Goal: Obtain resource: Download file/media

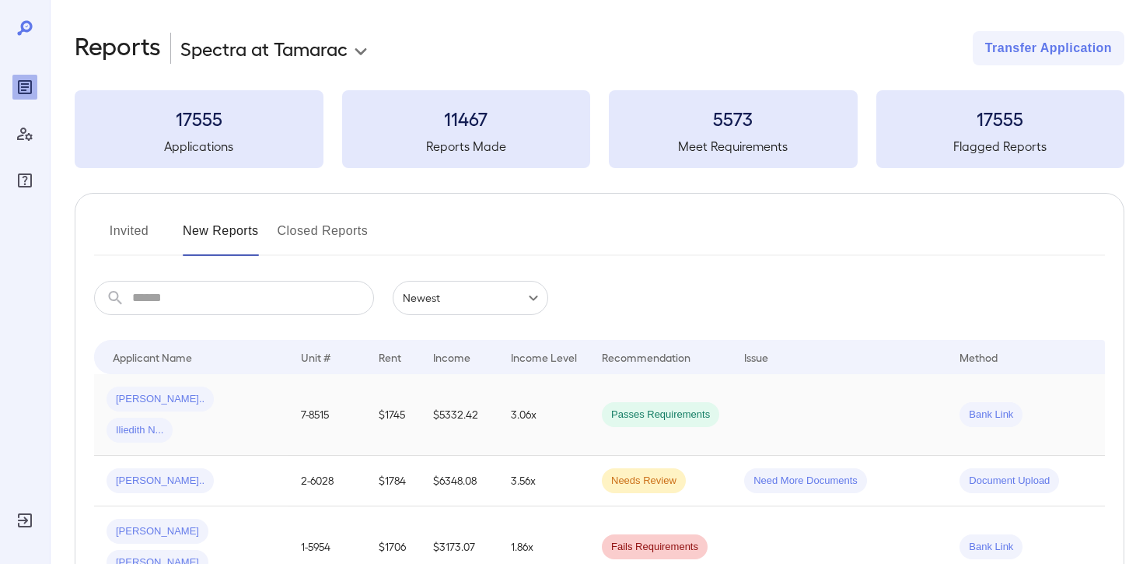
click at [173, 423] on span "Iliedith N..." at bounding box center [140, 430] width 66 height 15
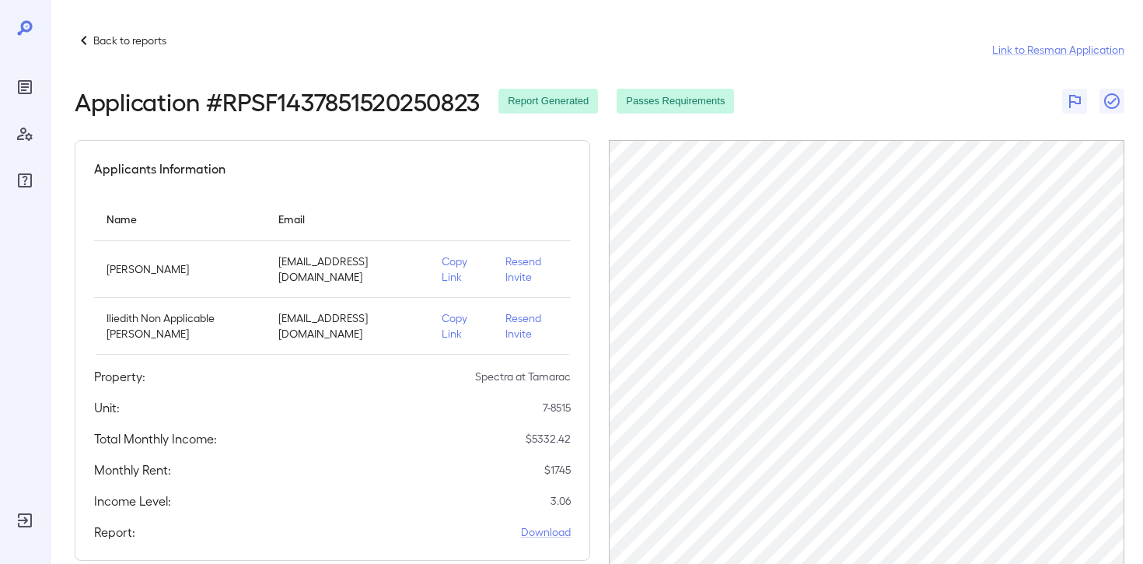
click at [138, 43] on p "Back to reports" at bounding box center [129, 41] width 73 height 16
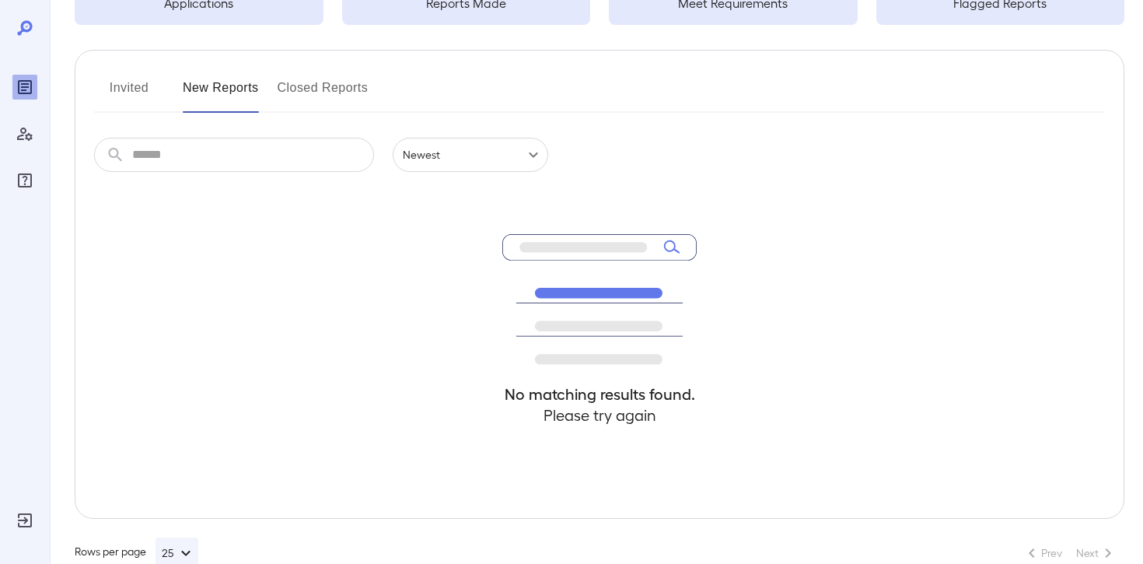
scroll to position [127, 0]
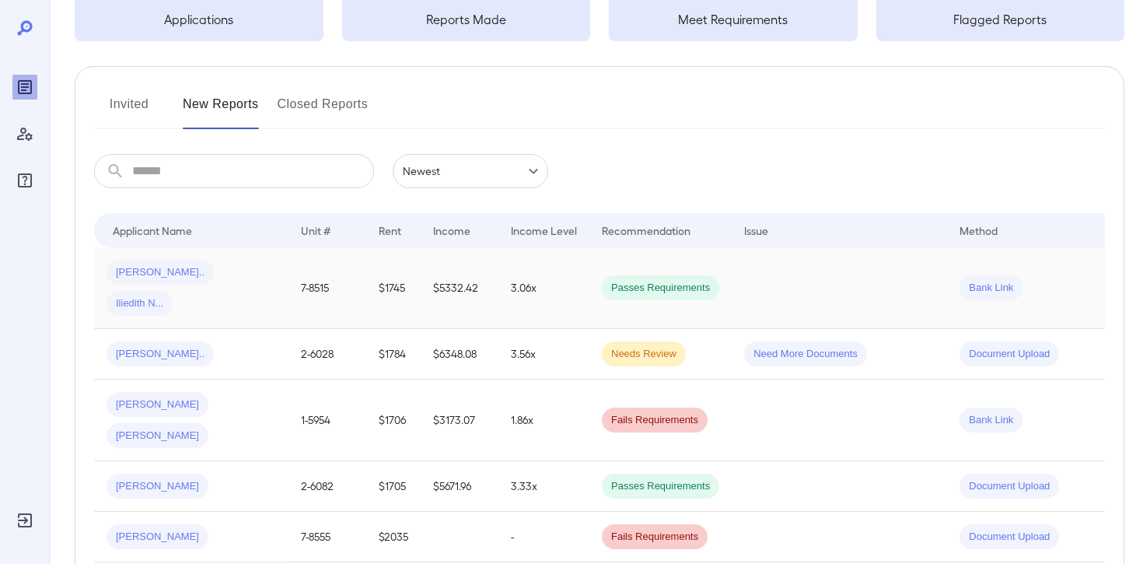
click at [285, 278] on td "[PERSON_NAME].. Iliedith N..." at bounding box center [191, 288] width 194 height 82
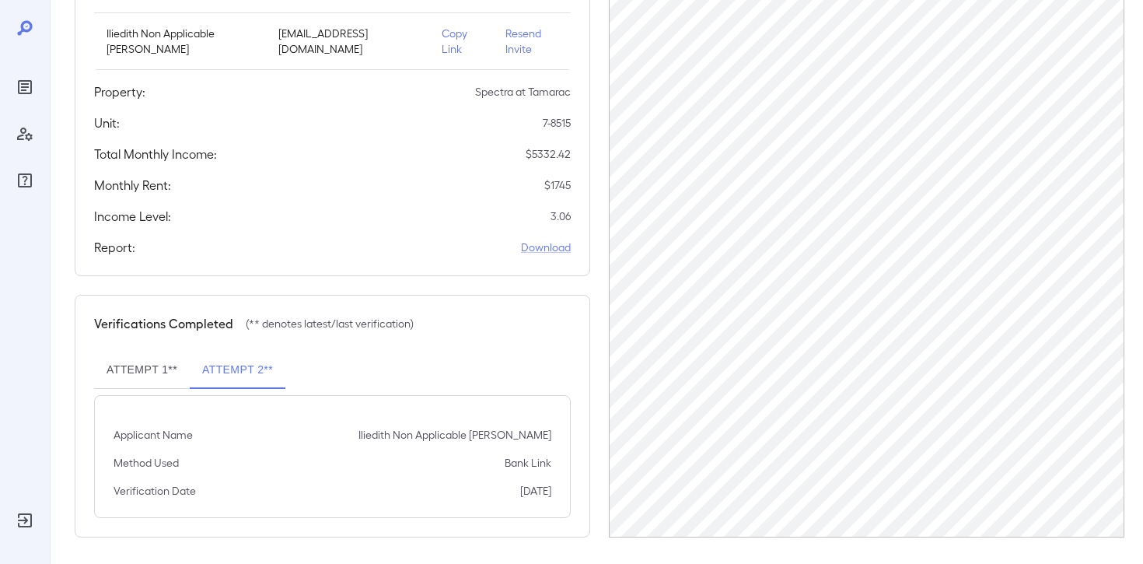
scroll to position [289, 0]
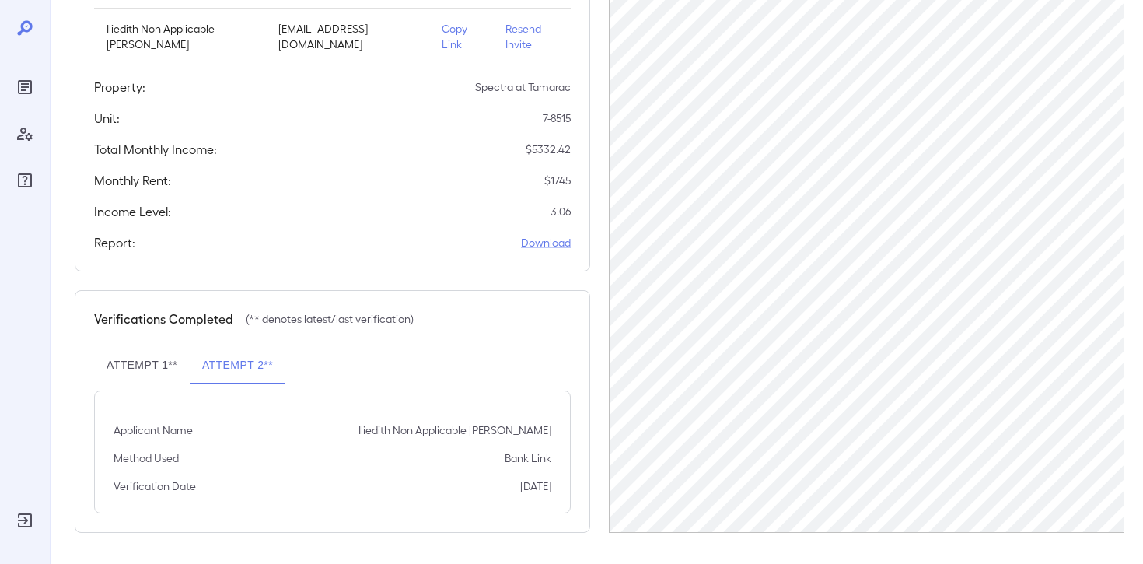
click at [147, 375] on button "Attempt 1**" at bounding box center [142, 365] width 96 height 37
click at [229, 364] on button "Attempt 2**" at bounding box center [238, 365] width 96 height 37
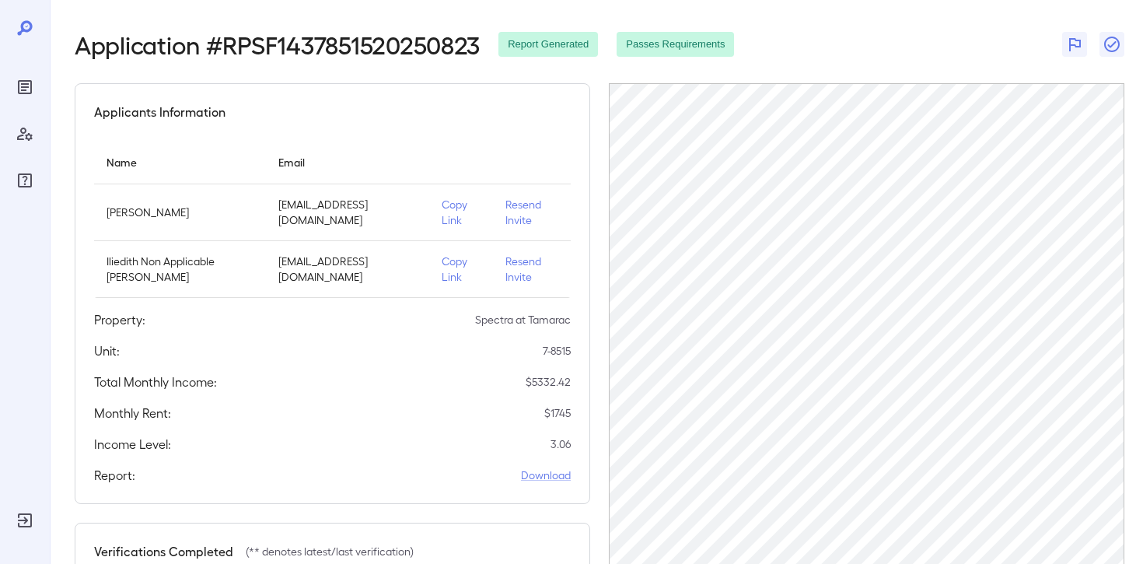
scroll to position [76, 0]
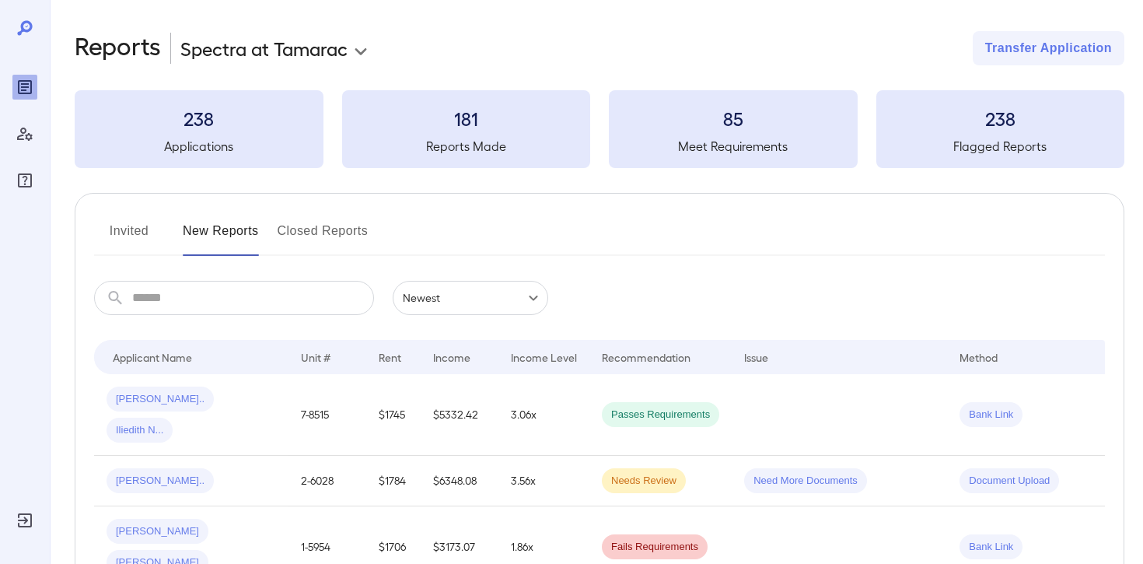
click at [337, 51] on body "**********" at bounding box center [571, 282] width 1143 height 564
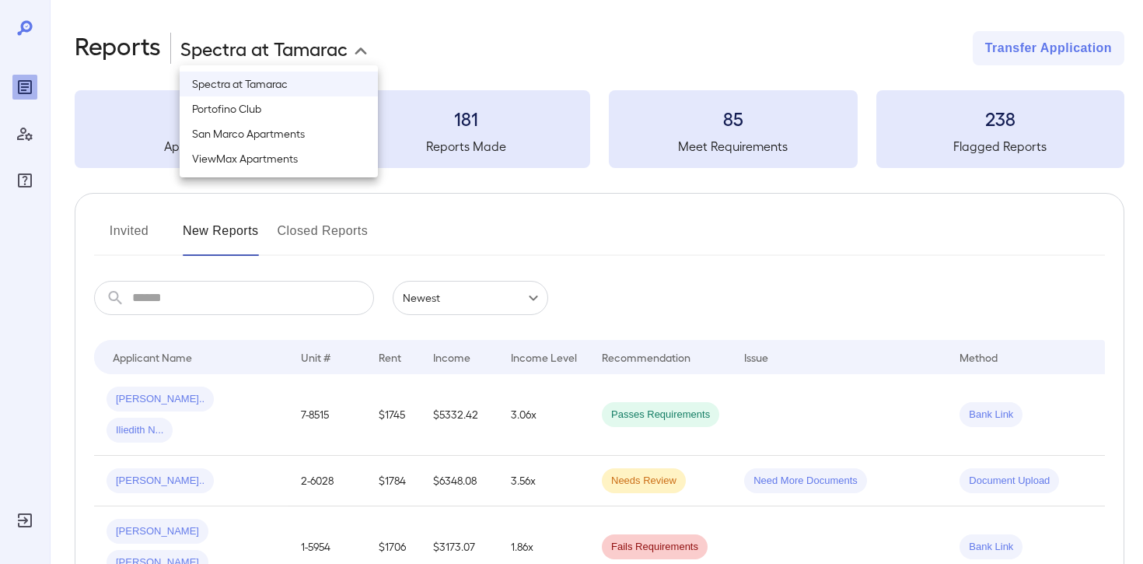
click at [570, 248] on div at bounding box center [571, 282] width 1143 height 564
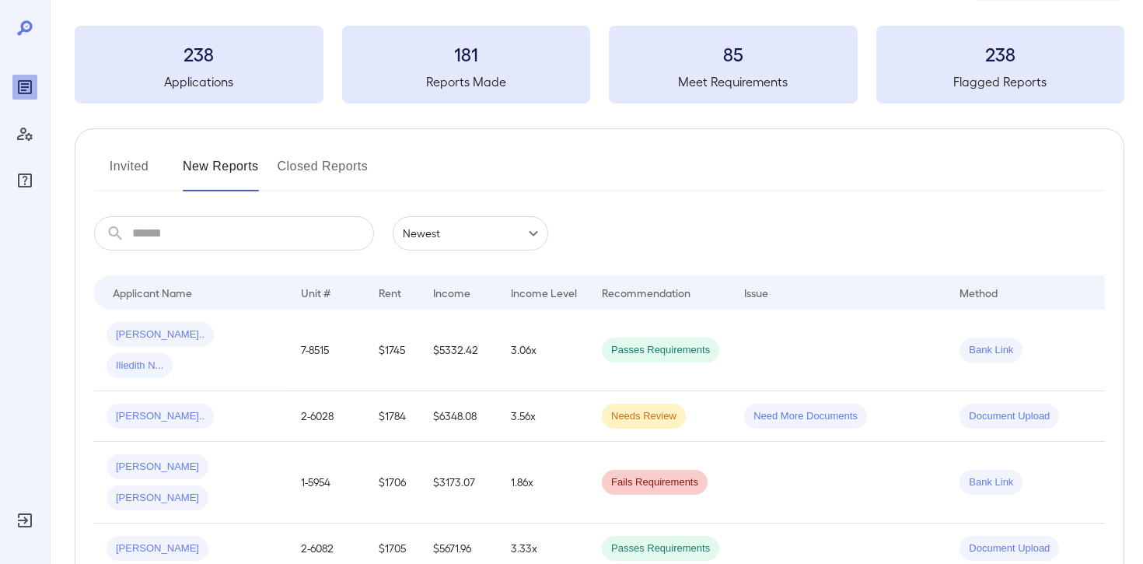
scroll to position [67, 0]
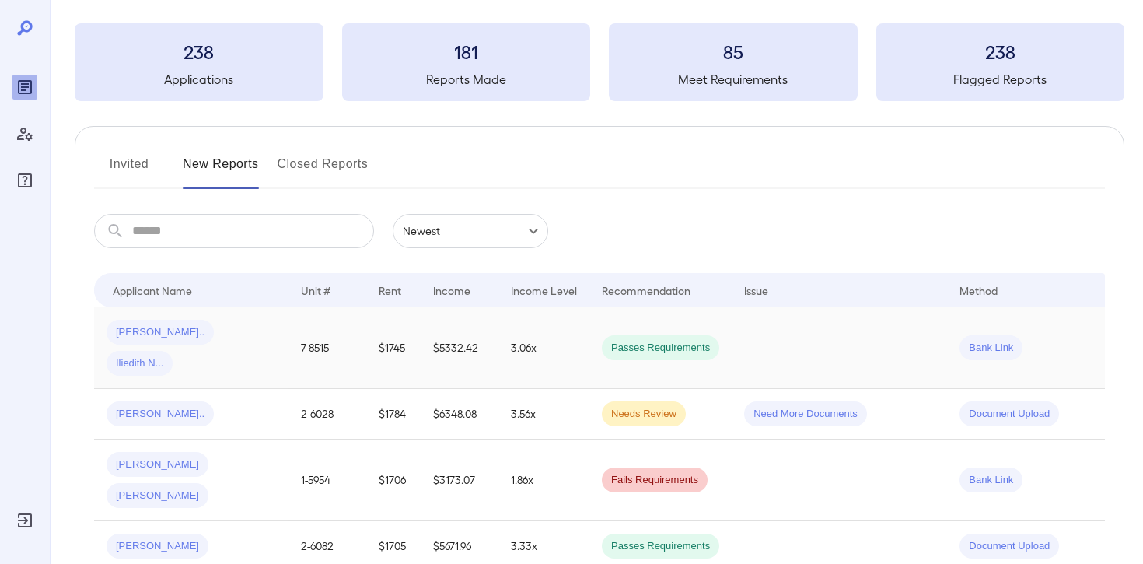
click at [680, 341] on span "Passes Requirements" at bounding box center [660, 348] width 117 height 15
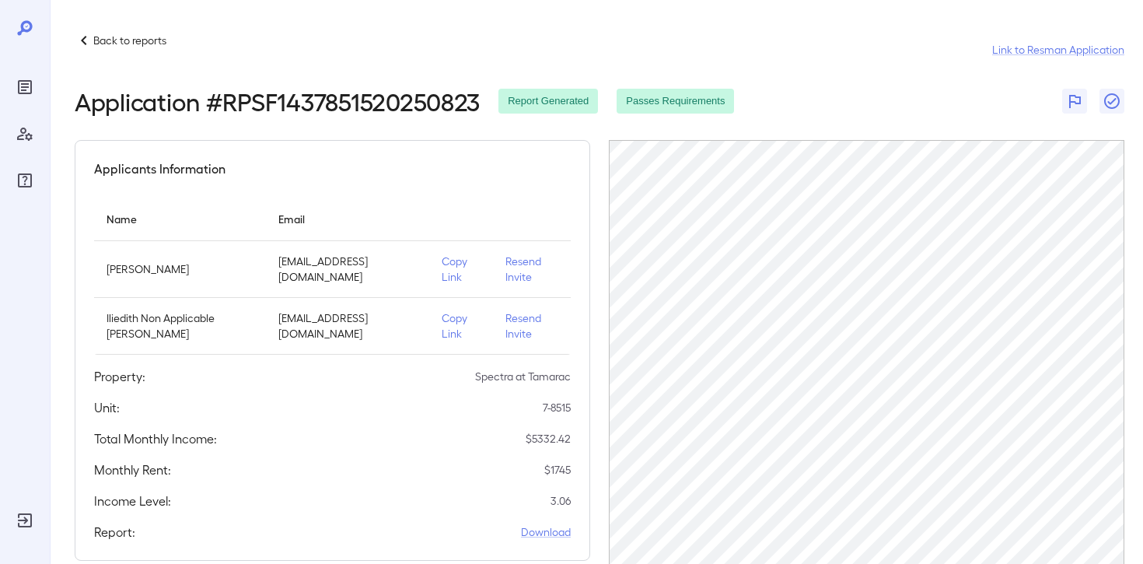
click at [101, 41] on p "Back to reports" at bounding box center [129, 41] width 73 height 16
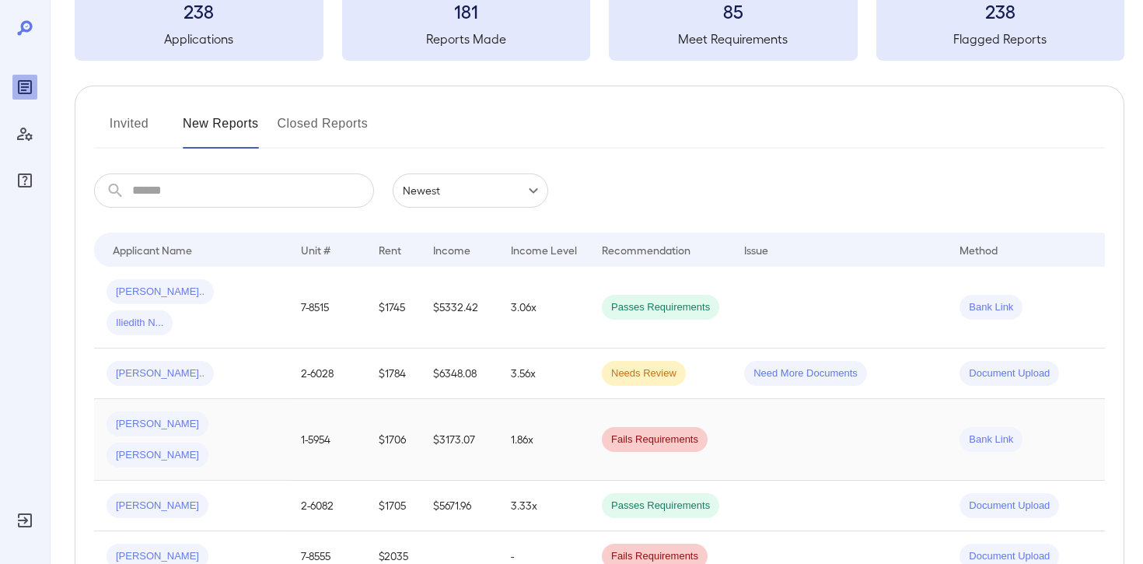
scroll to position [89, 0]
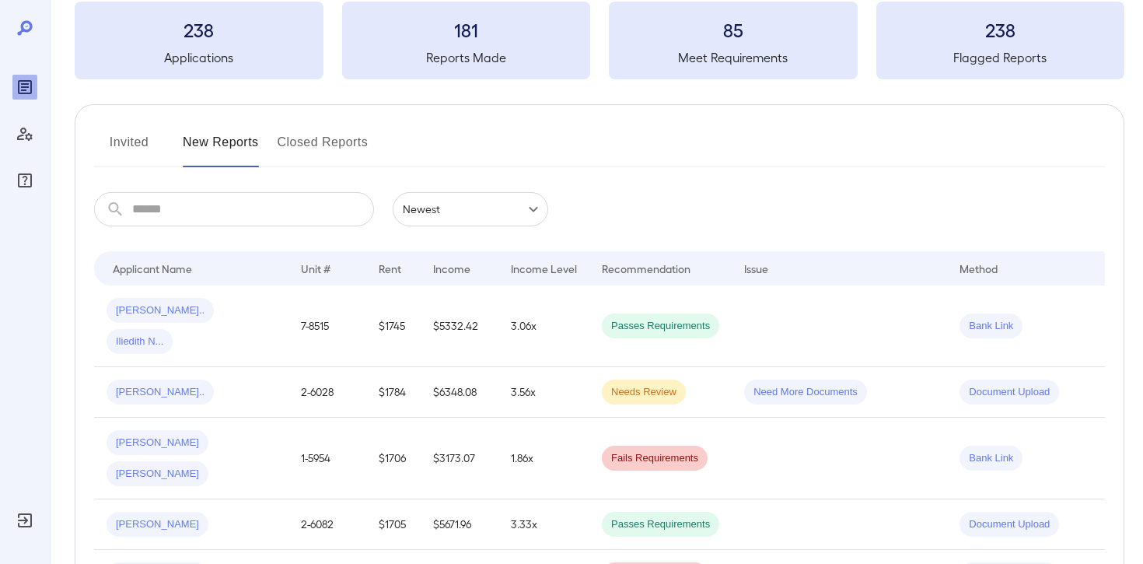
click at [128, 144] on button "Invited" at bounding box center [129, 148] width 70 height 37
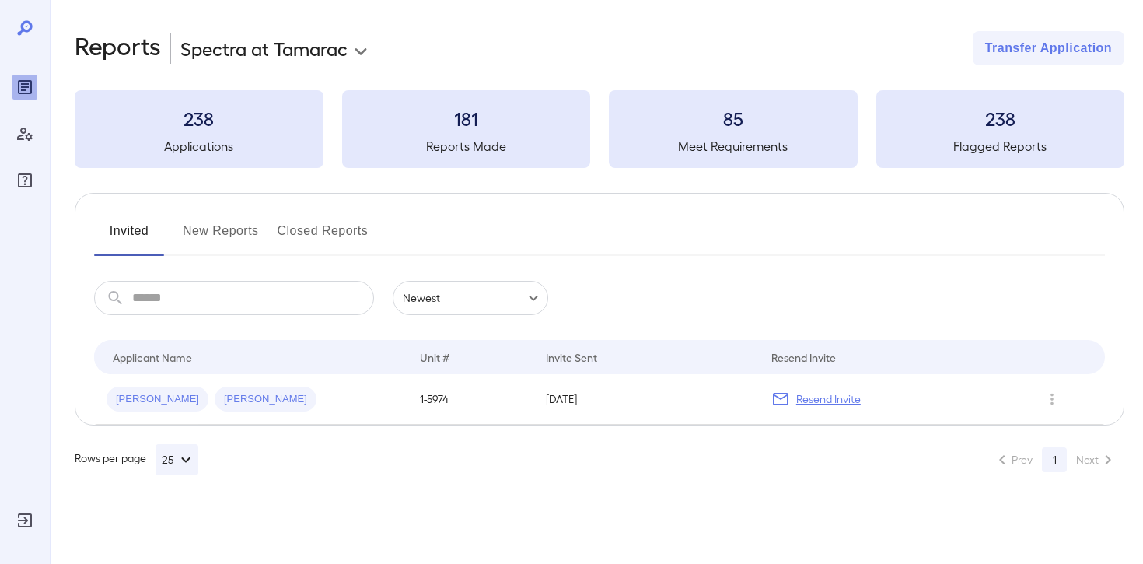
click at [236, 226] on button "New Reports" at bounding box center [221, 236] width 76 height 37
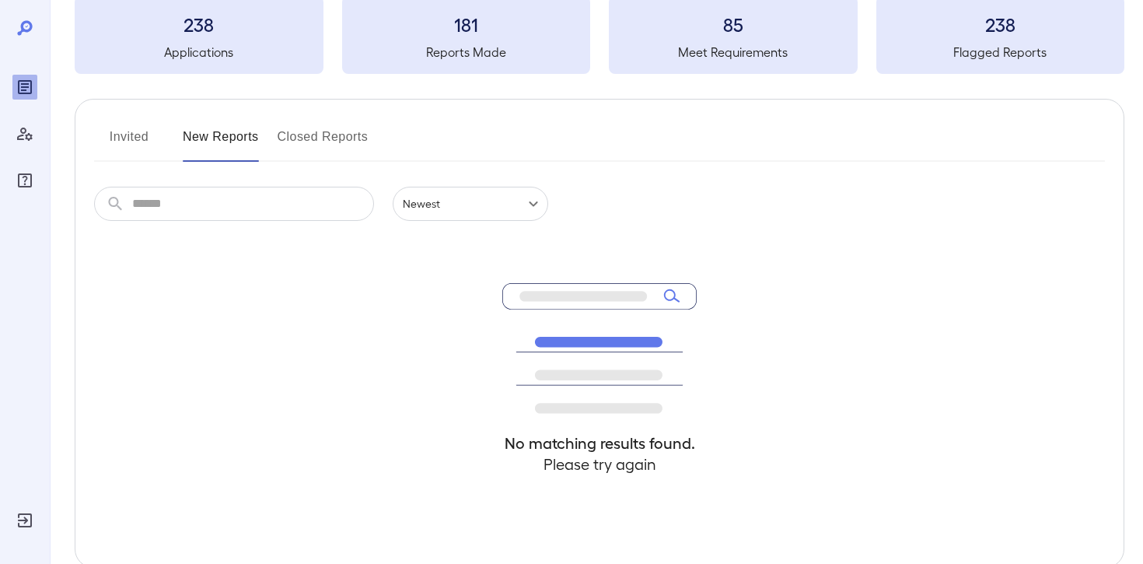
scroll to position [96, 0]
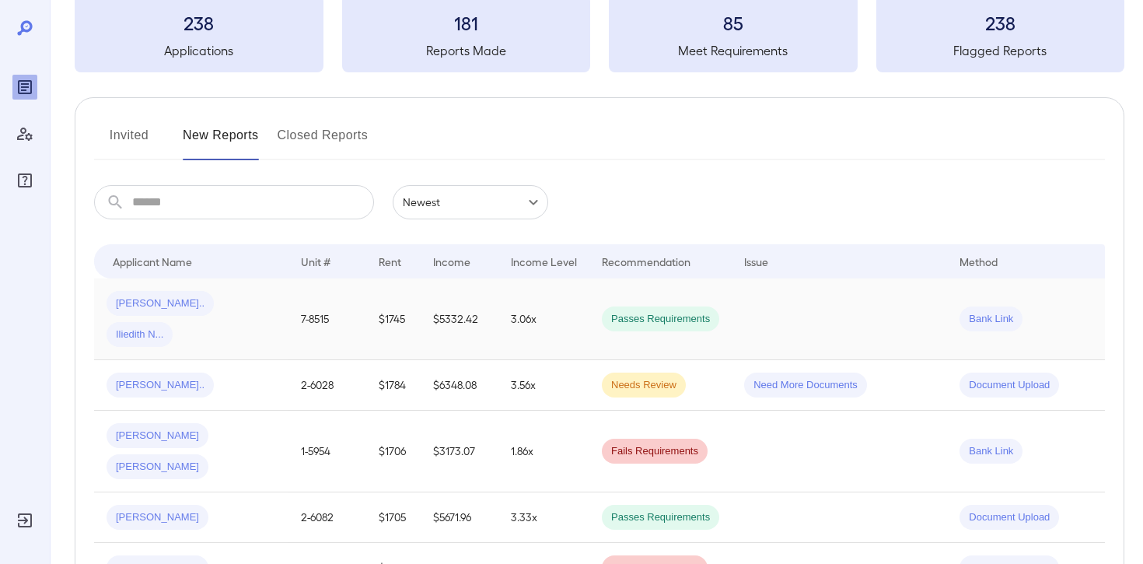
click at [262, 304] on div "[PERSON_NAME].. Iliedith N..." at bounding box center [192, 319] width 170 height 56
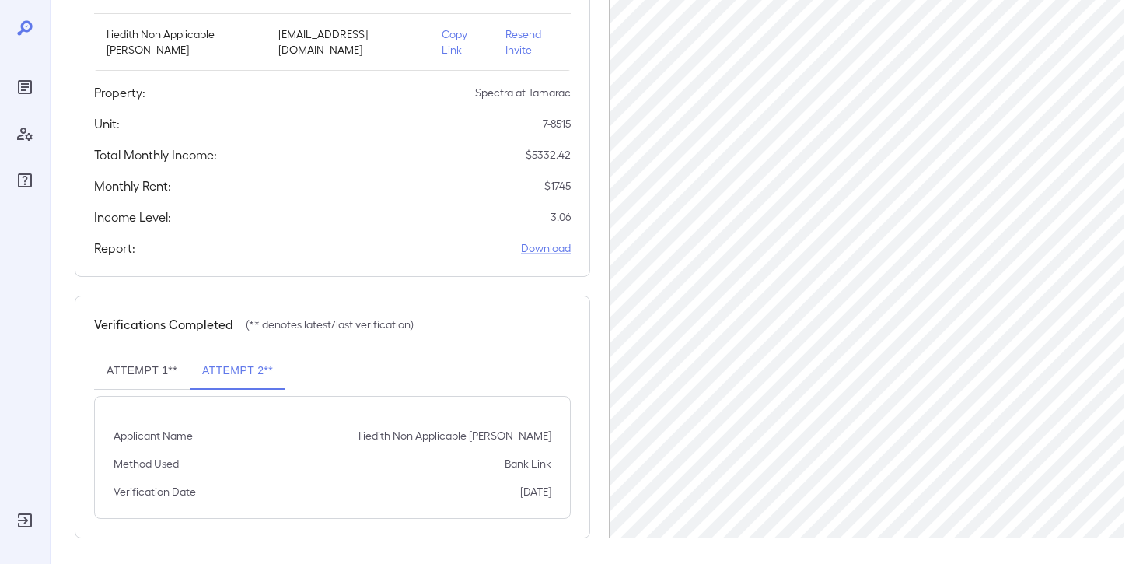
scroll to position [289, 0]
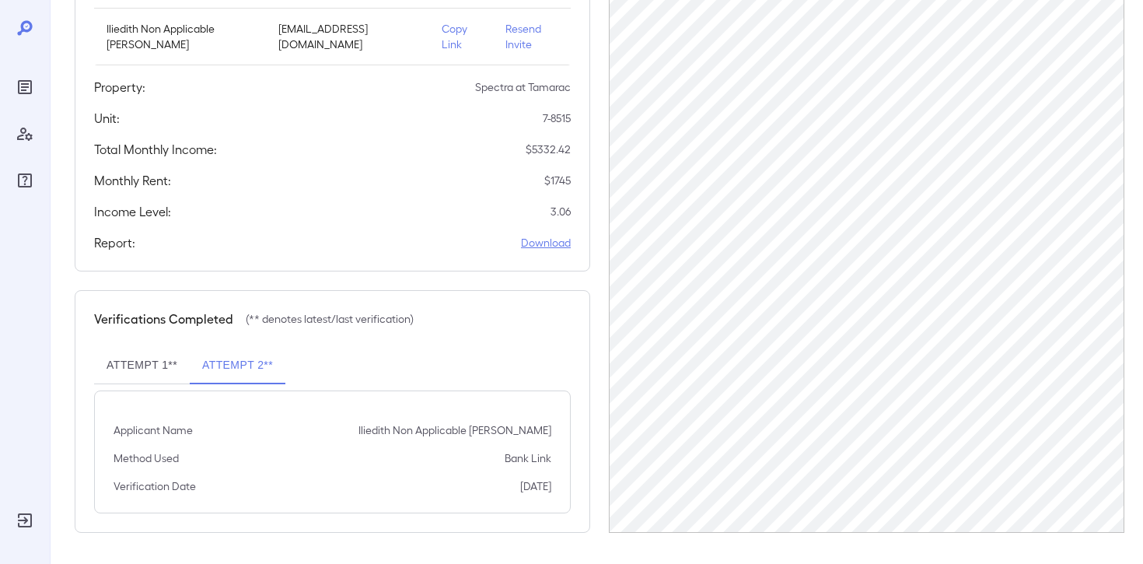
click at [540, 248] on link "Download" at bounding box center [546, 243] width 50 height 16
